Goal: Task Accomplishment & Management: Use online tool/utility

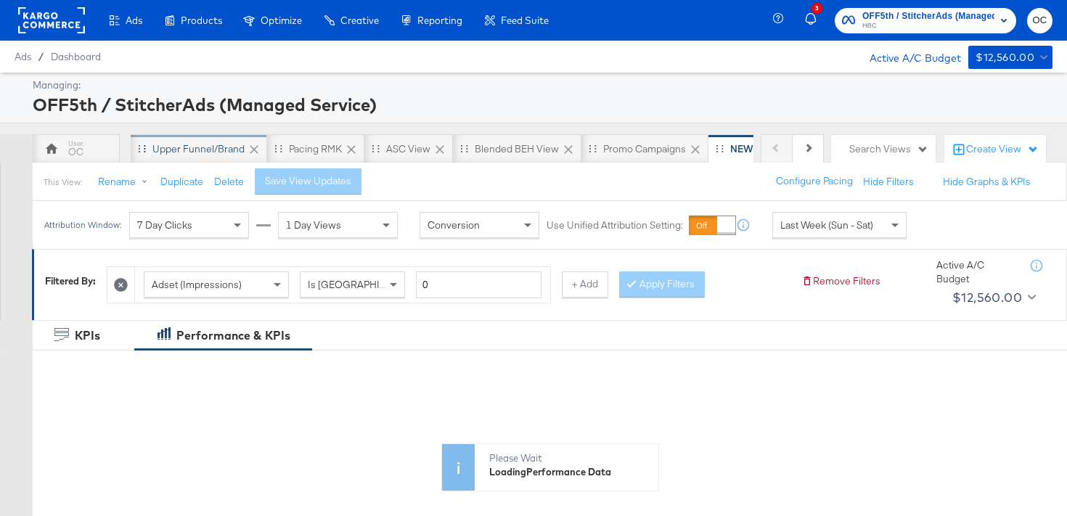
click at [219, 155] on div "Upper Funnel/Brand" at bounding box center [198, 149] width 92 height 14
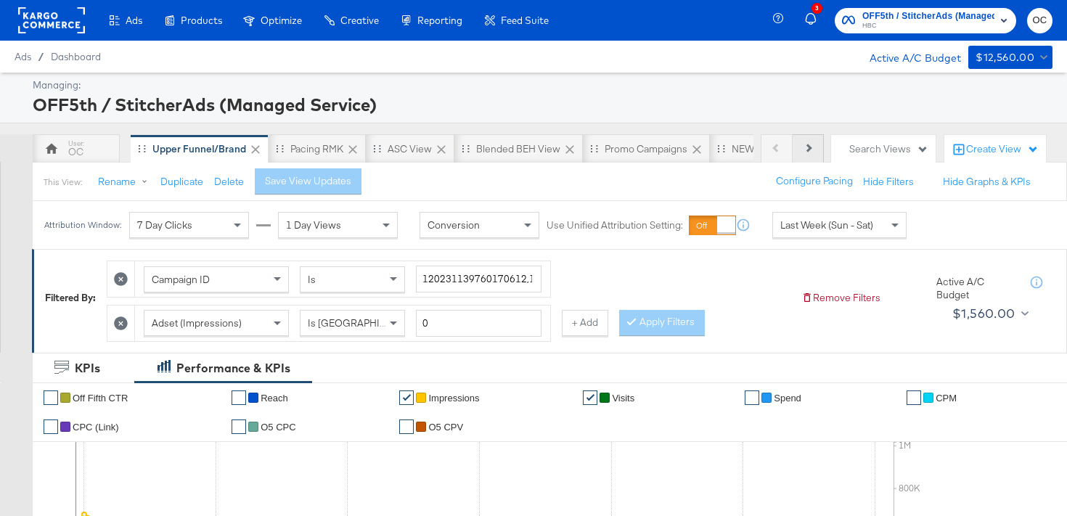
click at [808, 157] on button "Next" at bounding box center [807, 148] width 31 height 29
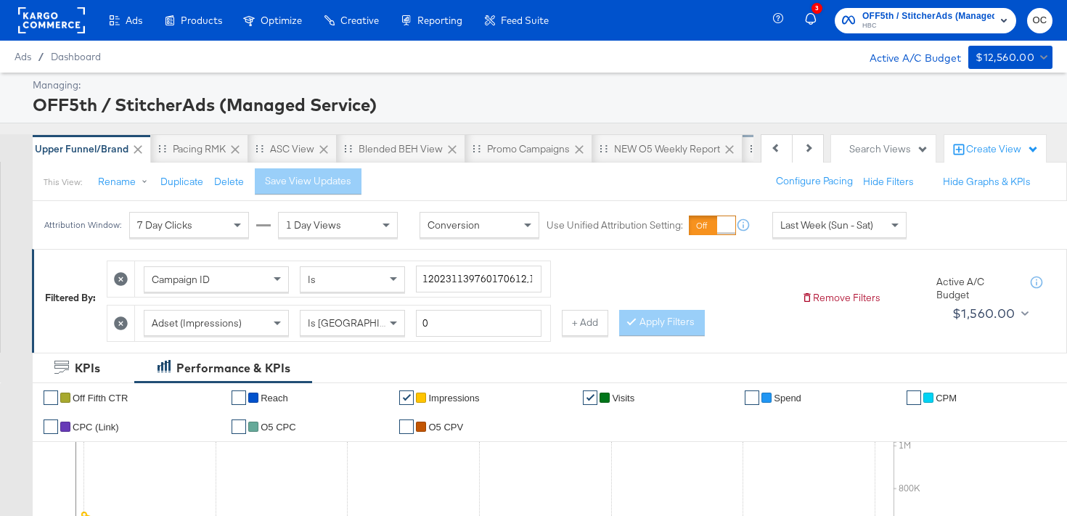
scroll to position [0, 145]
drag, startPoint x: 613, startPoint y: 154, endPoint x: 605, endPoint y: 154, distance: 8.0
click at [613, 154] on div "NEW O5 Weekly Report" at bounding box center [639, 149] width 106 height 14
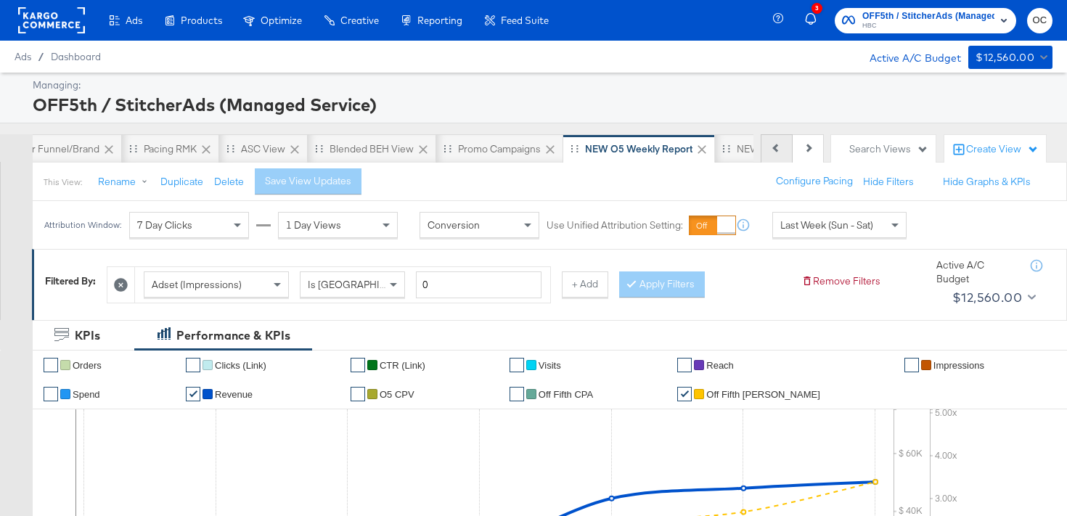
click at [771, 157] on button "Previous" at bounding box center [777, 148] width 32 height 29
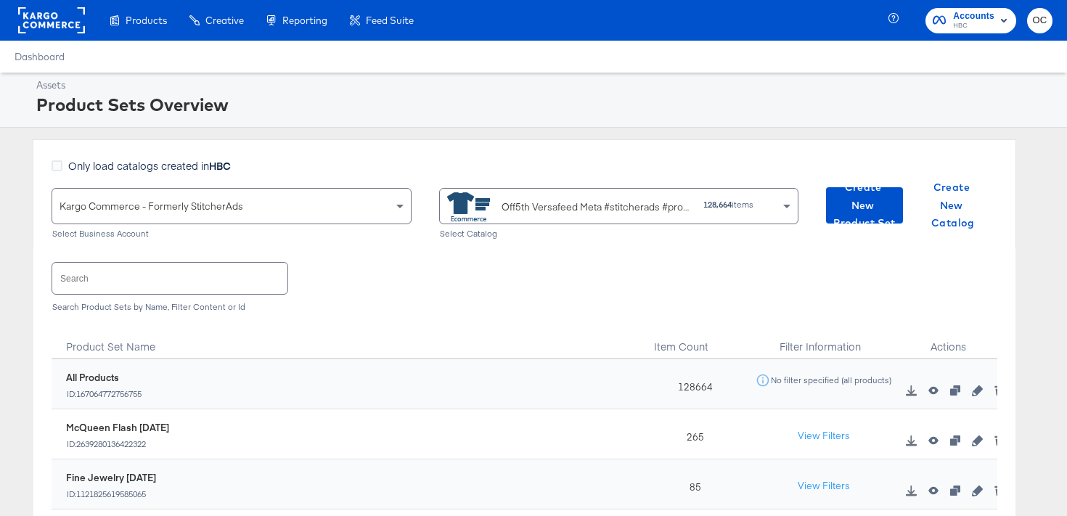
click at [236, 283] on input "text" at bounding box center [169, 278] width 235 height 31
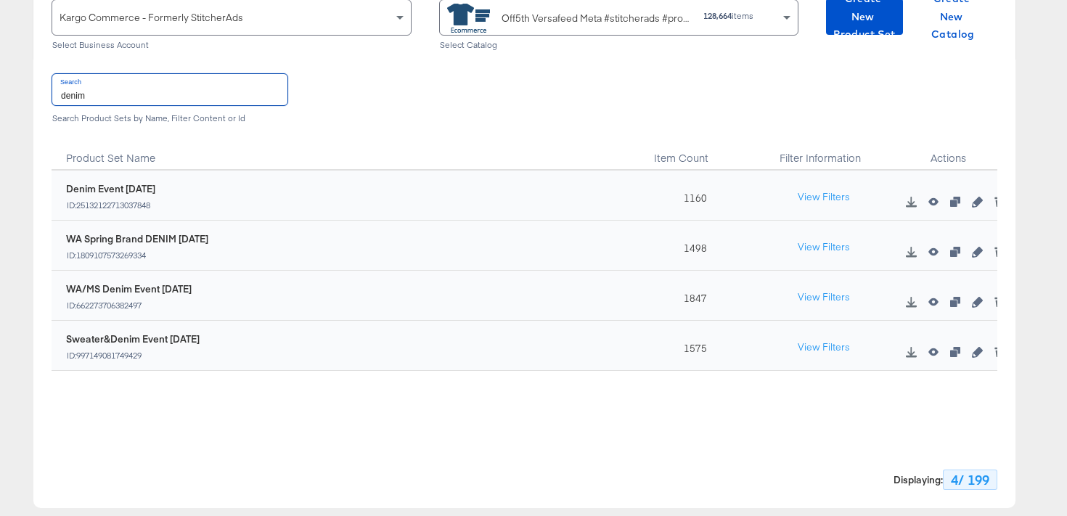
scroll to position [176, 0]
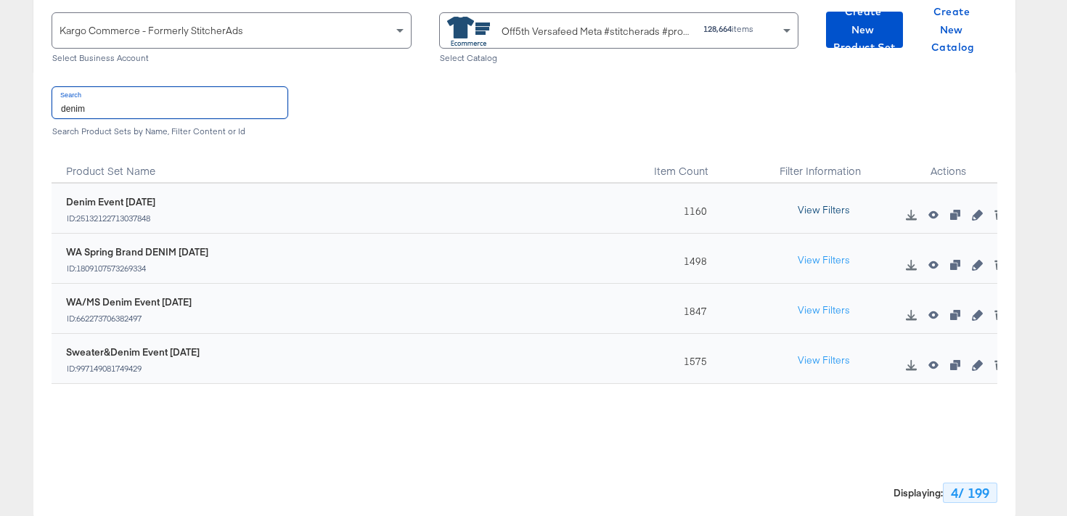
type input "denim"
click at [814, 208] on button "View Filters" at bounding box center [823, 210] width 73 height 26
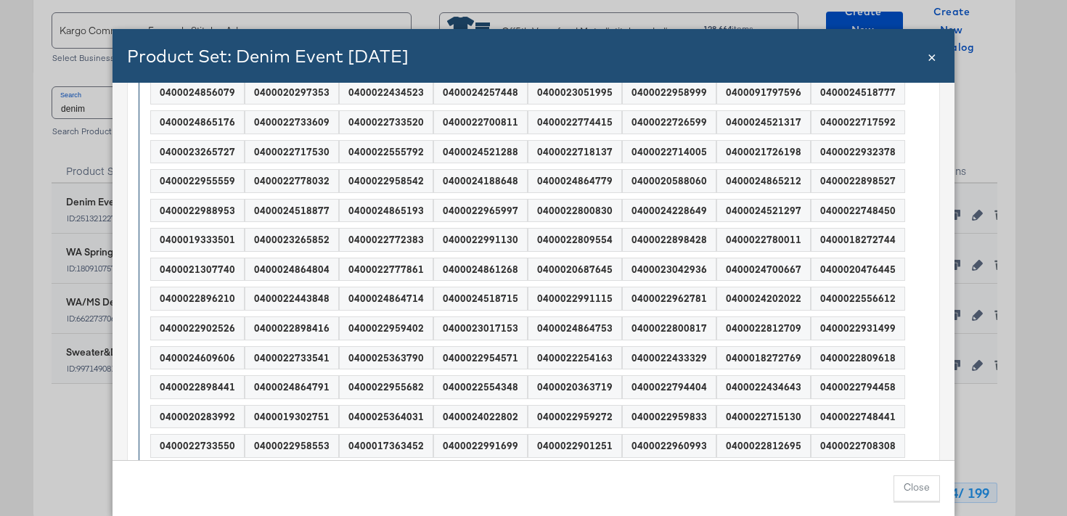
scroll to position [248, 0]
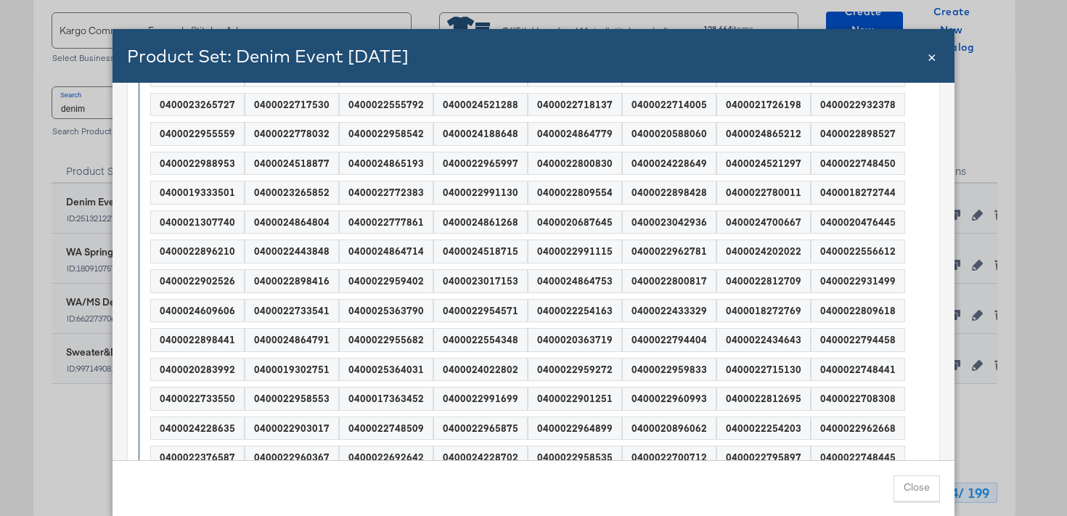
click at [542, 232] on div "0400020687645" at bounding box center [574, 222] width 93 height 22
click at [934, 55] on span "×" at bounding box center [931, 56] width 9 height 20
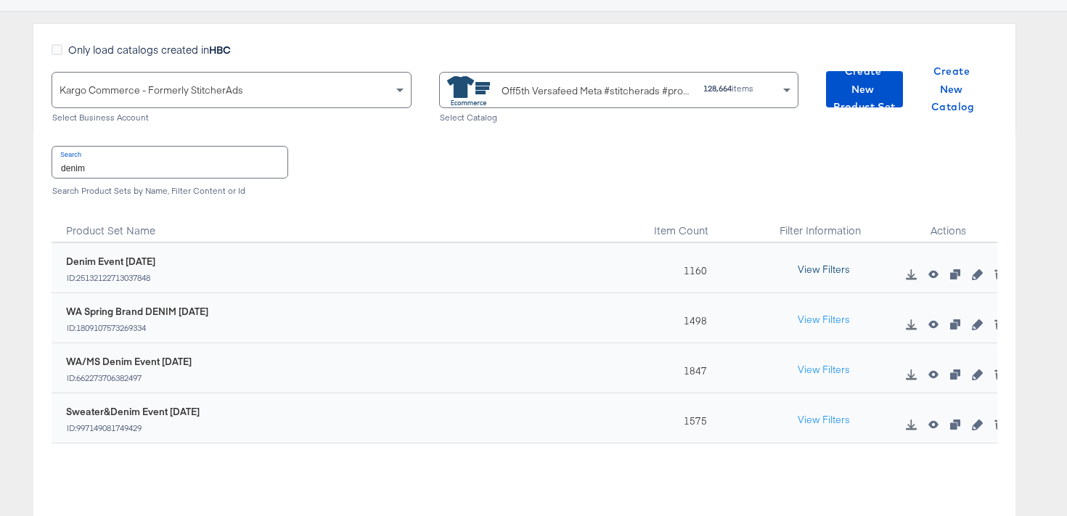
scroll to position [109, 0]
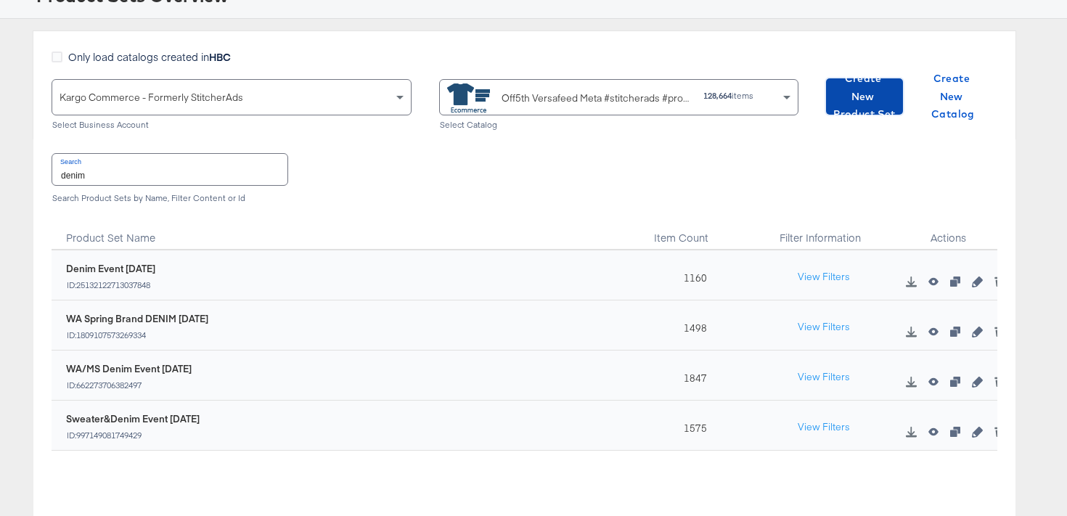
click at [858, 104] on span "Create New Product Set" at bounding box center [864, 97] width 65 height 54
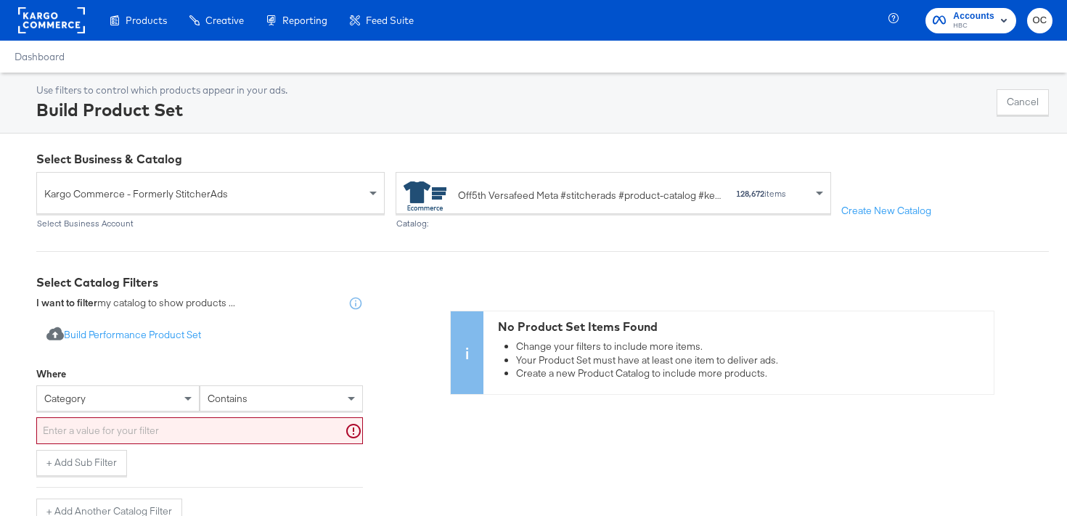
scroll to position [40, 0]
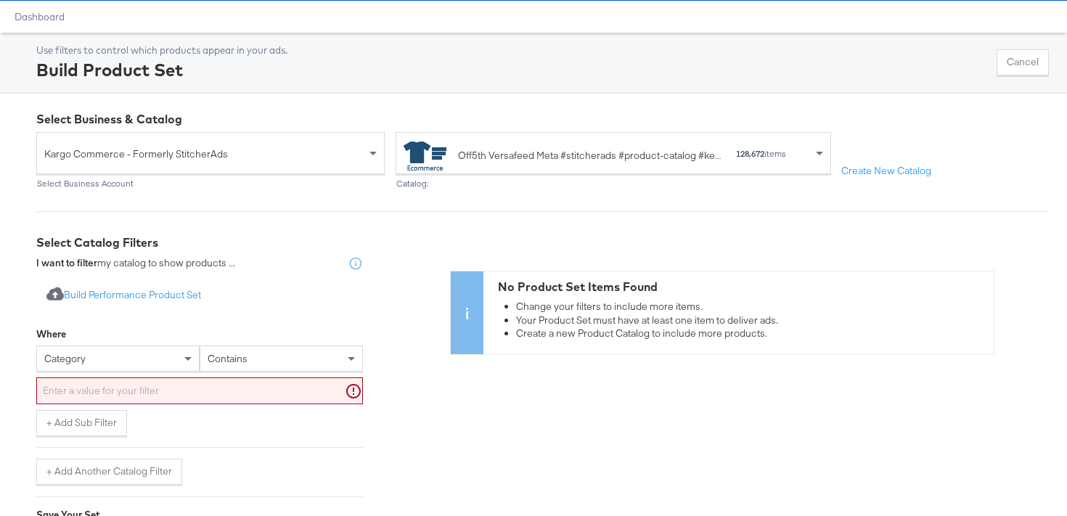
click at [75, 372] on div "category" at bounding box center [117, 358] width 163 height 26
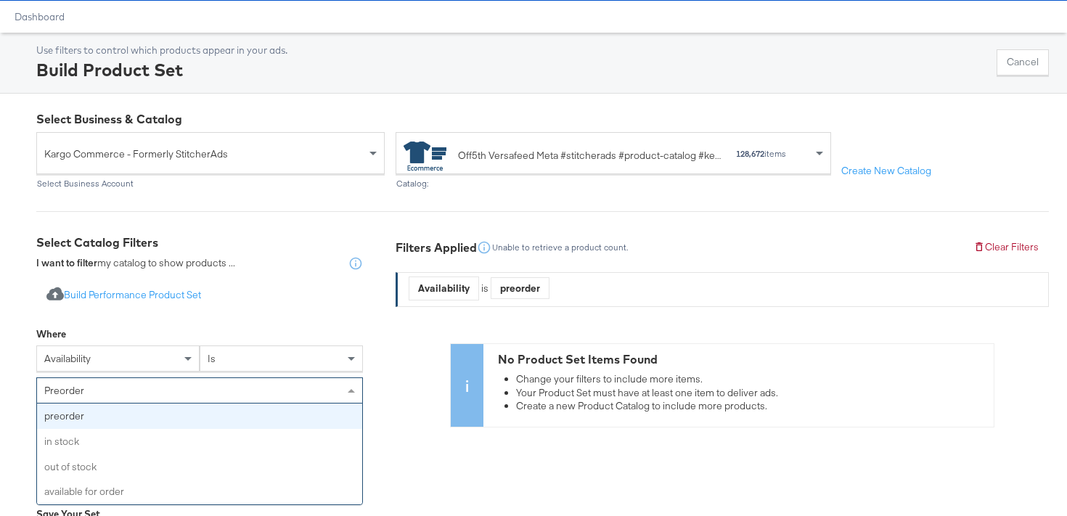
click at [124, 403] on div "preorder preorder in stock out of stock available for order" at bounding box center [199, 390] width 327 height 26
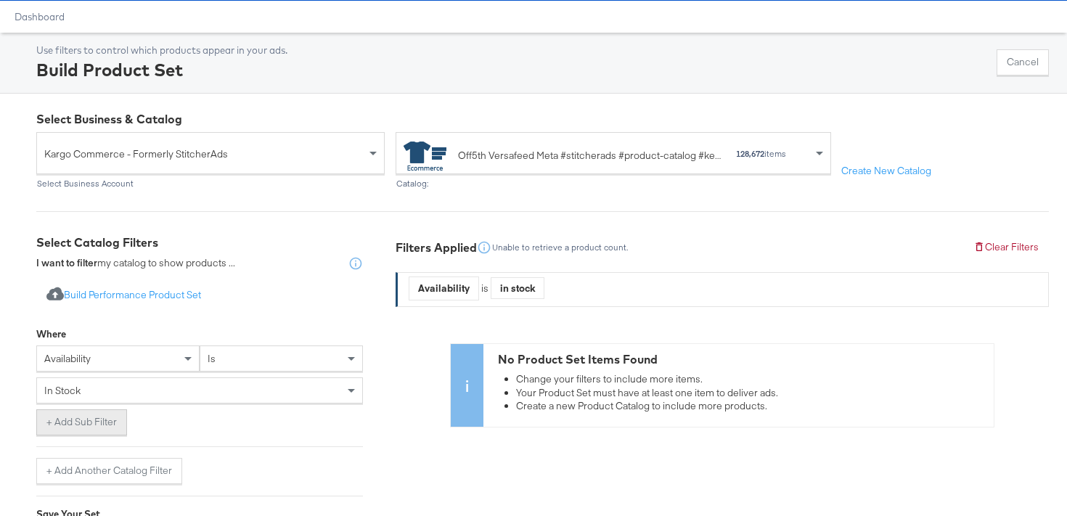
click at [99, 430] on button "+ Add Sub Filter" at bounding box center [81, 422] width 91 height 26
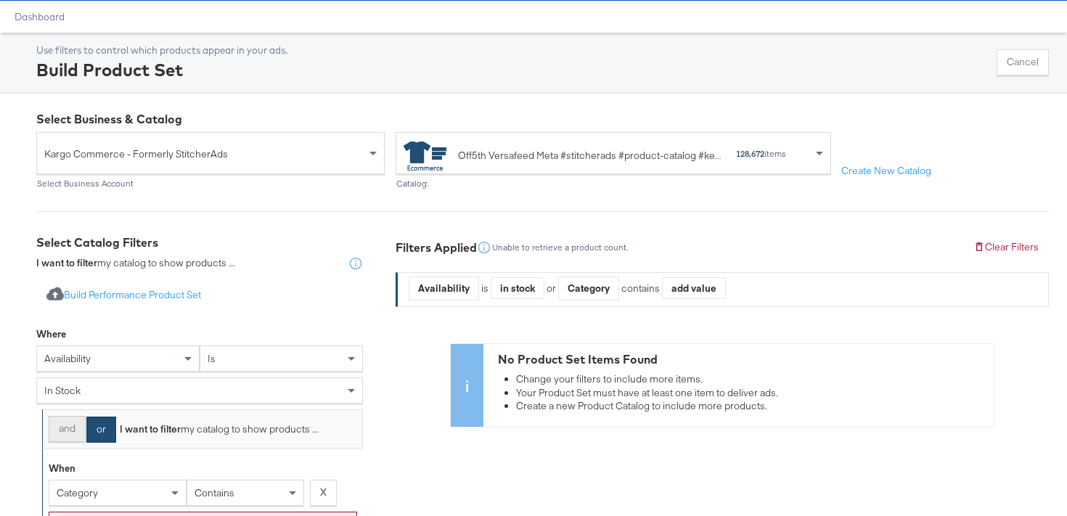
click at [78, 428] on button "and" at bounding box center [67, 429] width 37 height 26
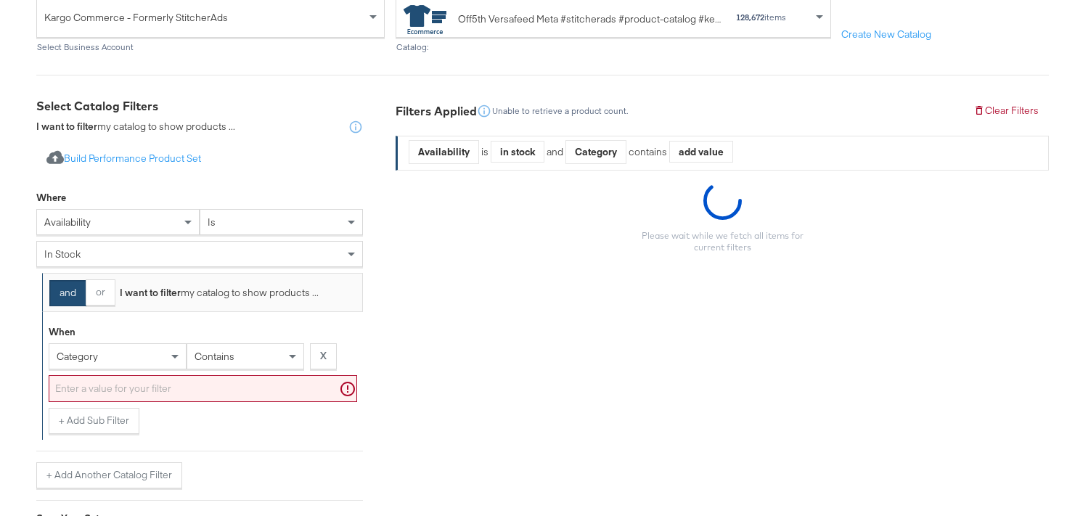
scroll to position [189, 0]
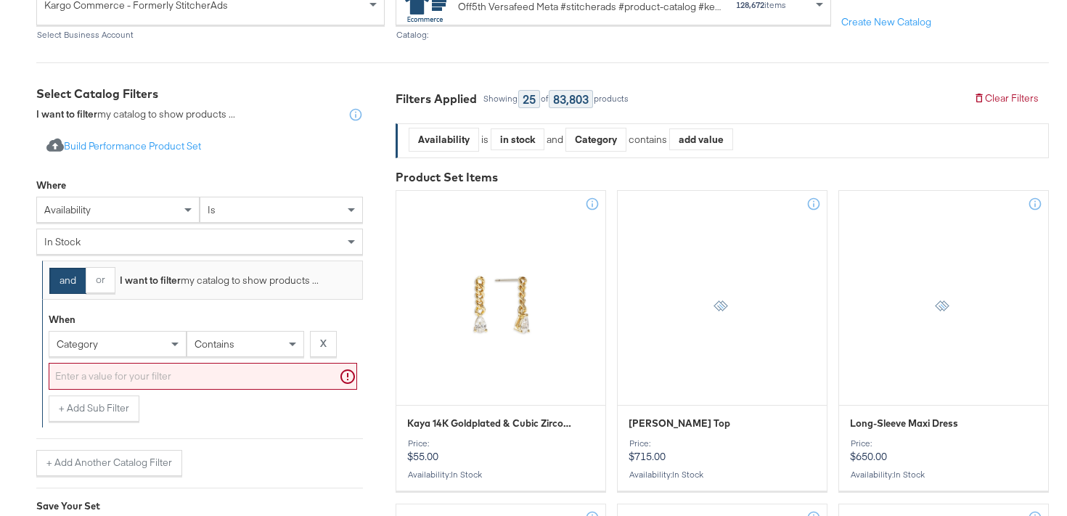
click at [107, 348] on div "category" at bounding box center [117, 344] width 136 height 25
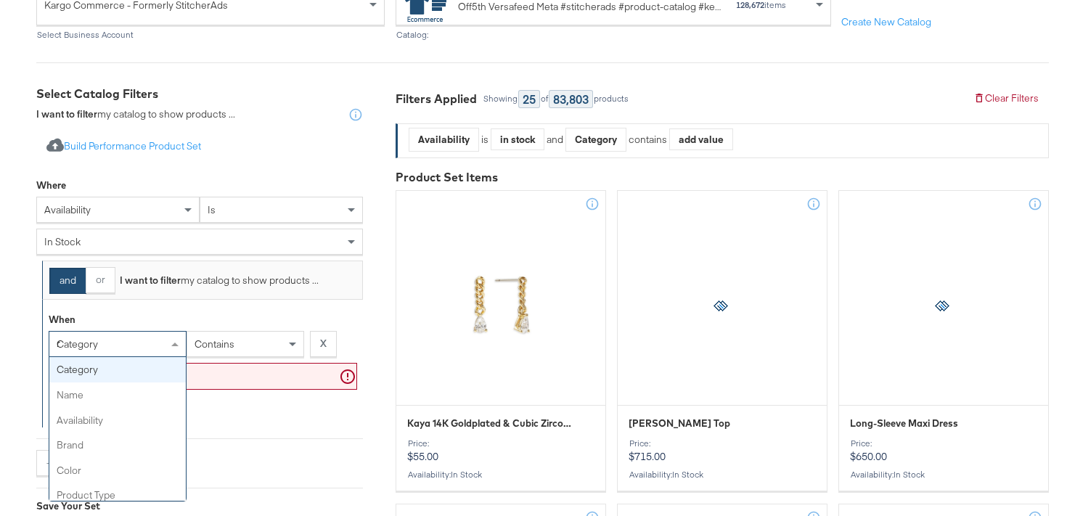
type input "re"
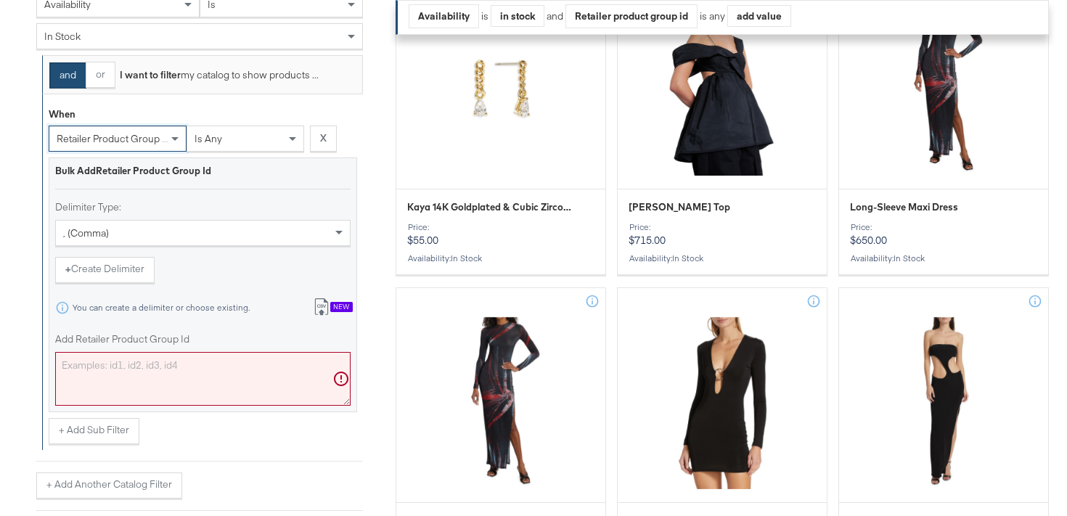
scroll to position [442, 0]
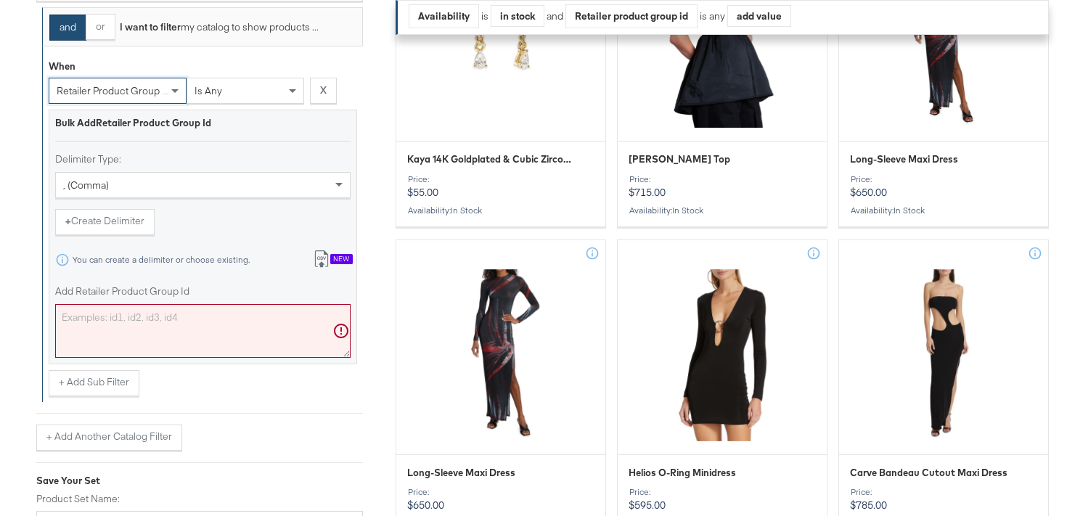
click at [167, 342] on textarea "Add Retailer Product Group Id" at bounding box center [202, 331] width 295 height 54
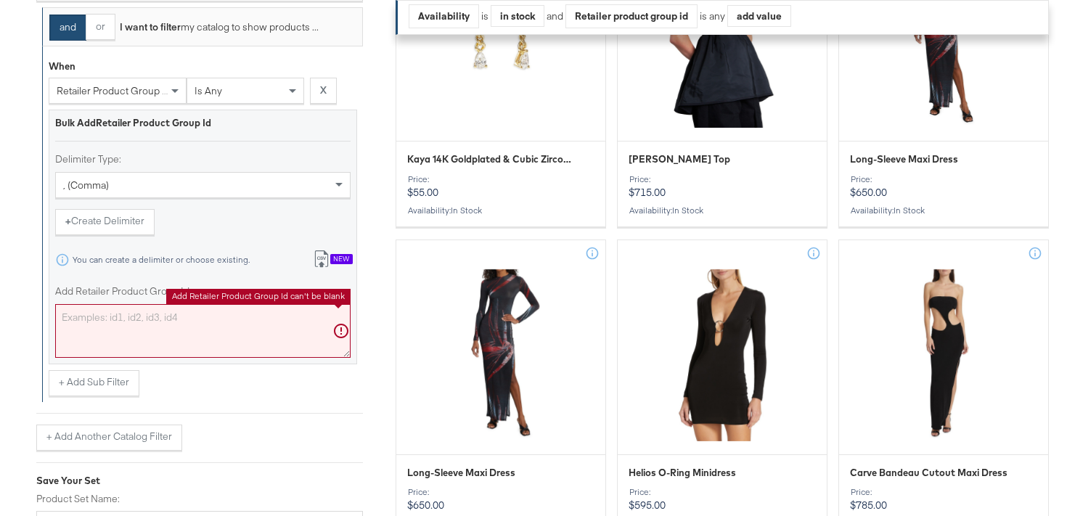
paste textarea "400017302657"
type textarea "400017302657"
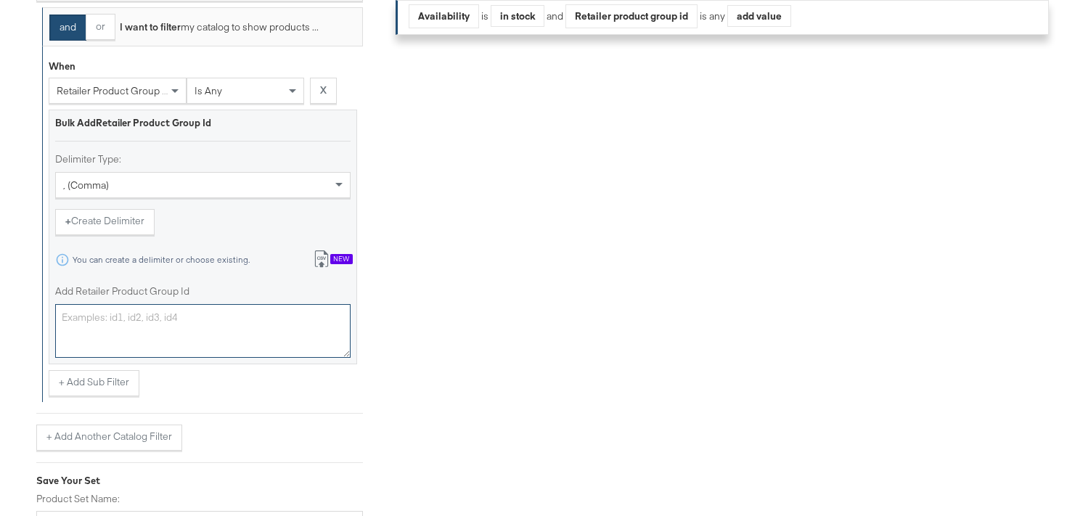
paste textarea "0400017269471,0400022896198,0400020588033,0400024864726,0400022713962,040002270…"
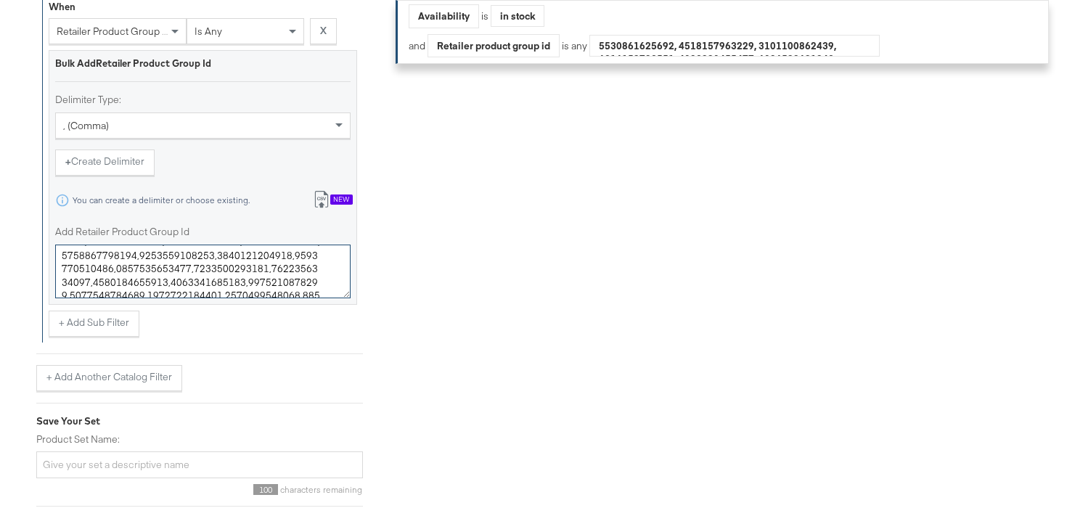
scroll to position [571, 0]
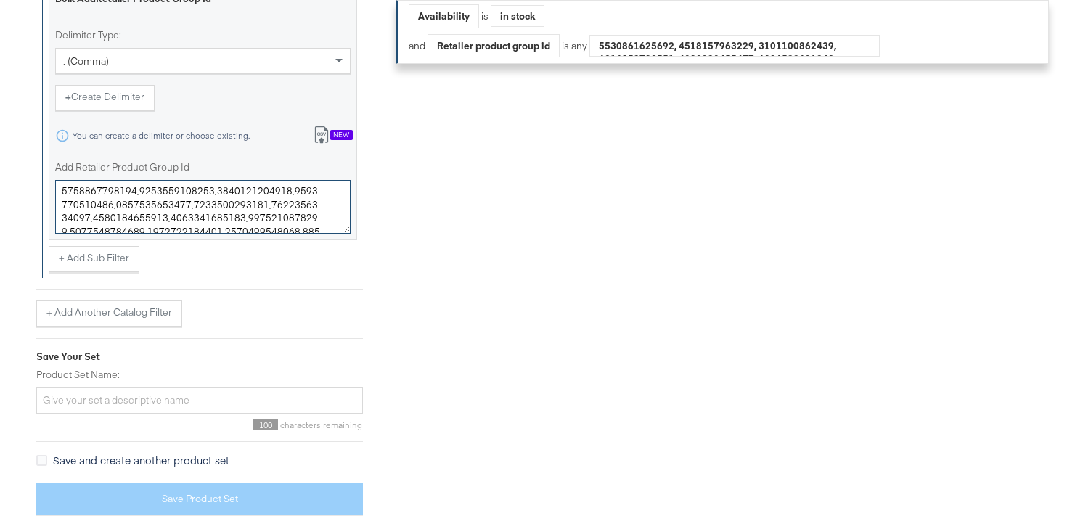
type textarea "0400017269471,0400022896198,0400020588033,0400024864726,0400022713962,040002270…"
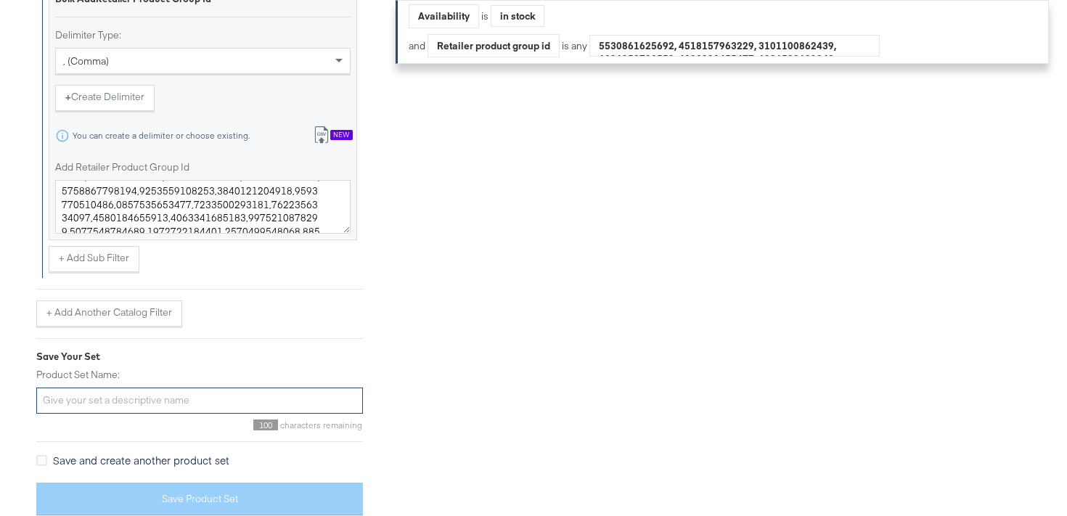
click at [146, 398] on input "Product Set Name:" at bounding box center [199, 401] width 327 height 27
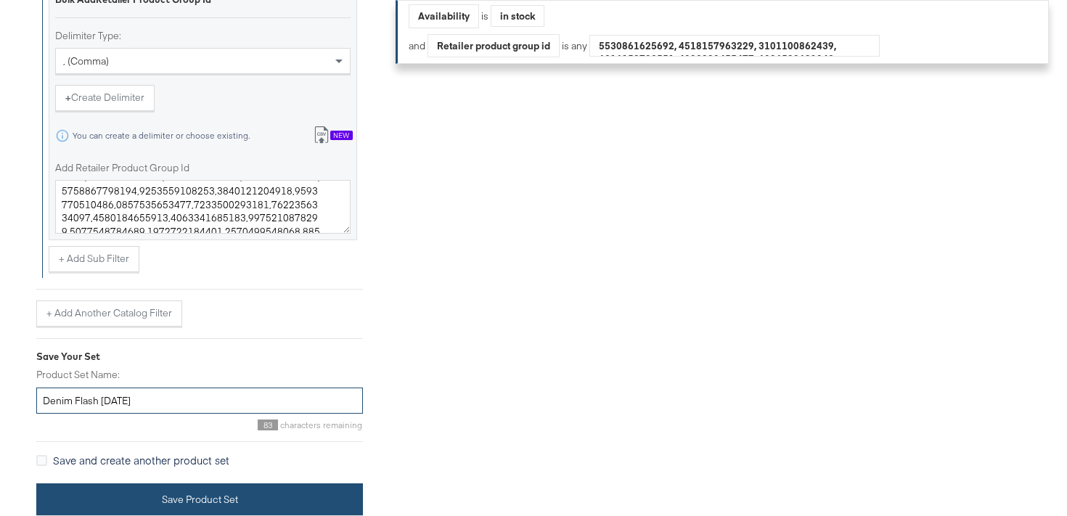
type input "Denim Flash OCT25"
click at [176, 496] on button "Save Product Set" at bounding box center [199, 499] width 327 height 33
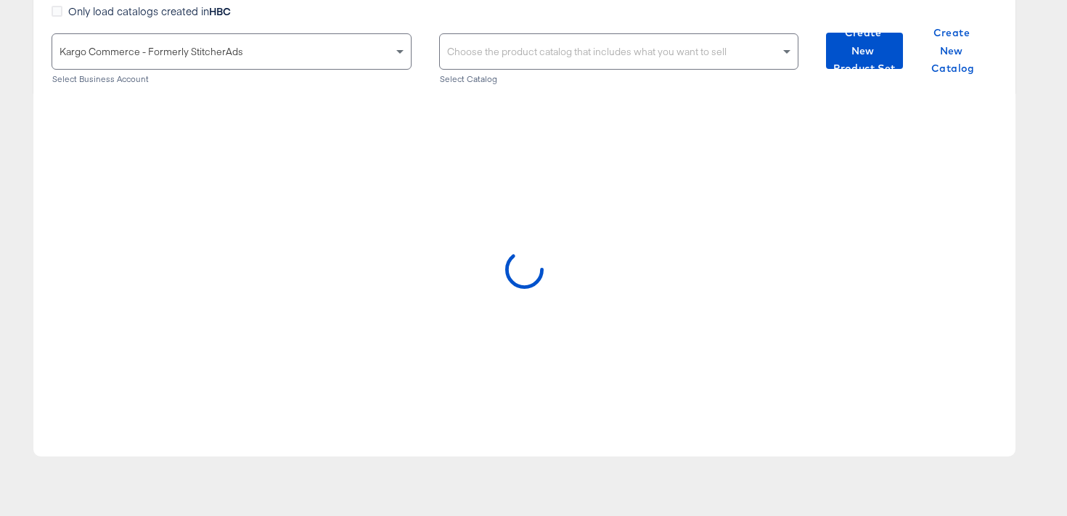
scroll to position [155, 0]
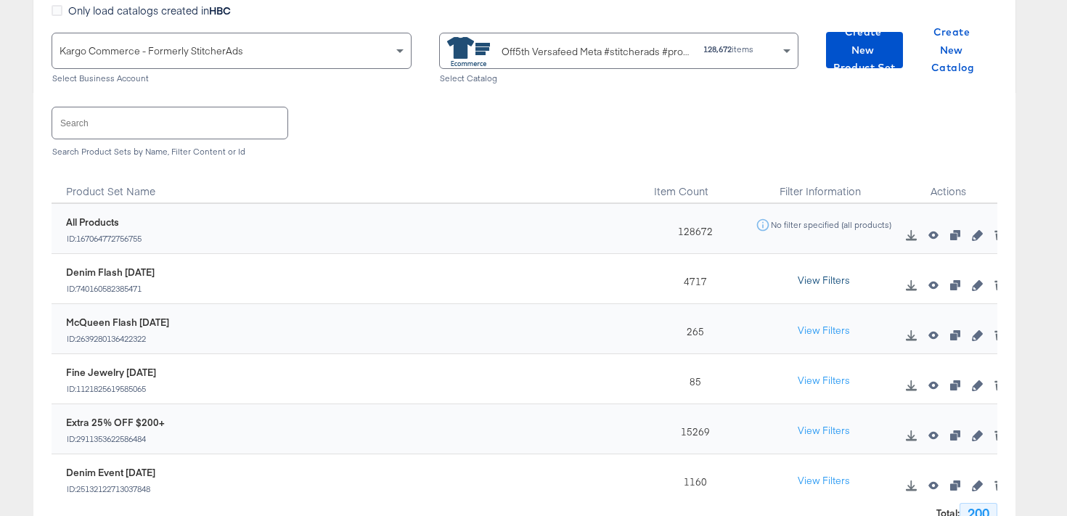
click at [800, 284] on button "View Filters" at bounding box center [823, 281] width 73 height 26
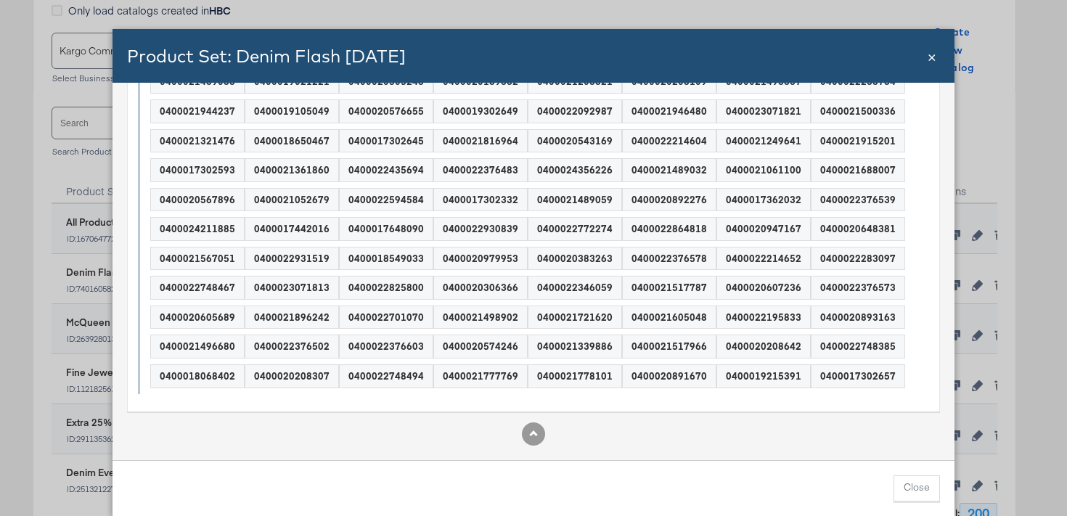
scroll to position [0, 0]
